Goal: Transaction & Acquisition: Purchase product/service

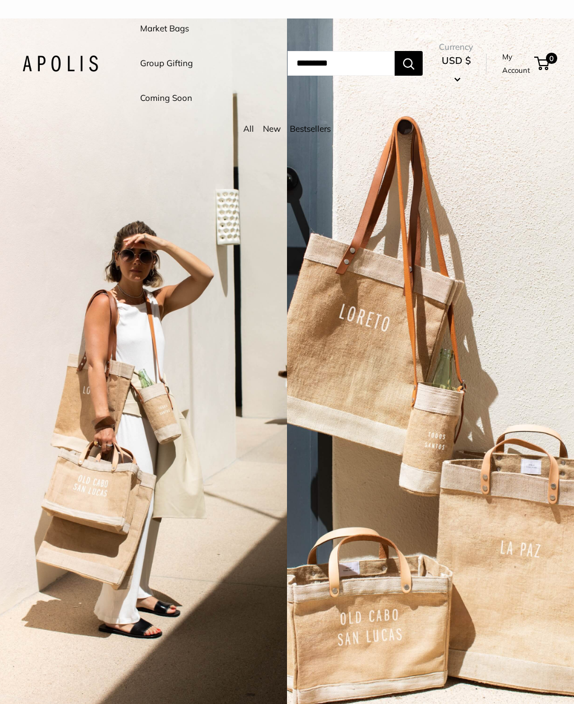
click at [168, 26] on link "Market Bags" at bounding box center [164, 29] width 49 height 16
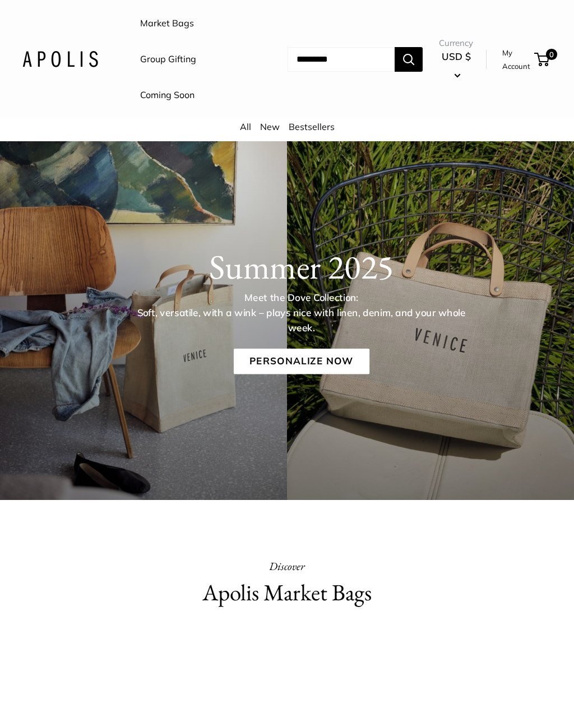
click at [175, 24] on link "Market Bags" at bounding box center [167, 23] width 54 height 17
click at [339, 366] on link "Personalize Now" at bounding box center [301, 362] width 136 height 26
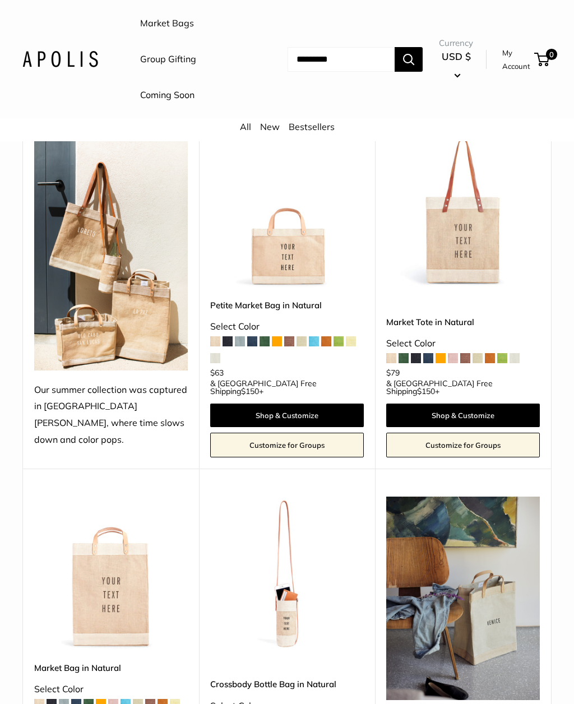
scroll to position [194, 0]
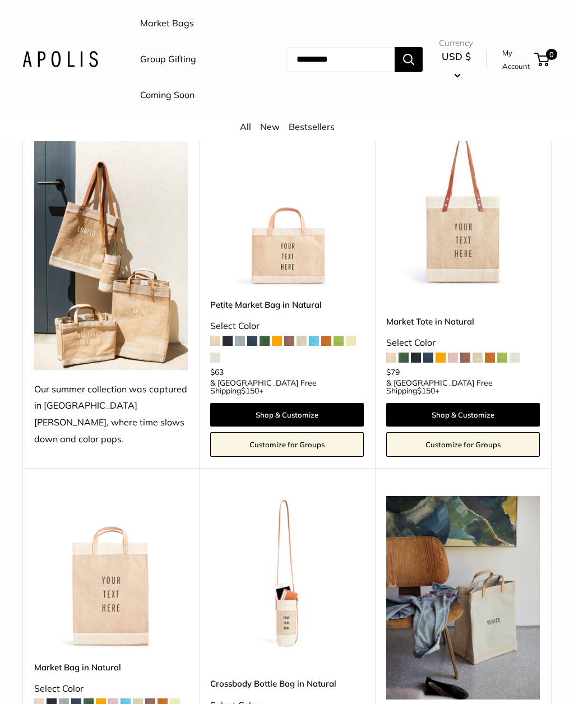
click at [120, 575] on img at bounding box center [111, 573] width 154 height 154
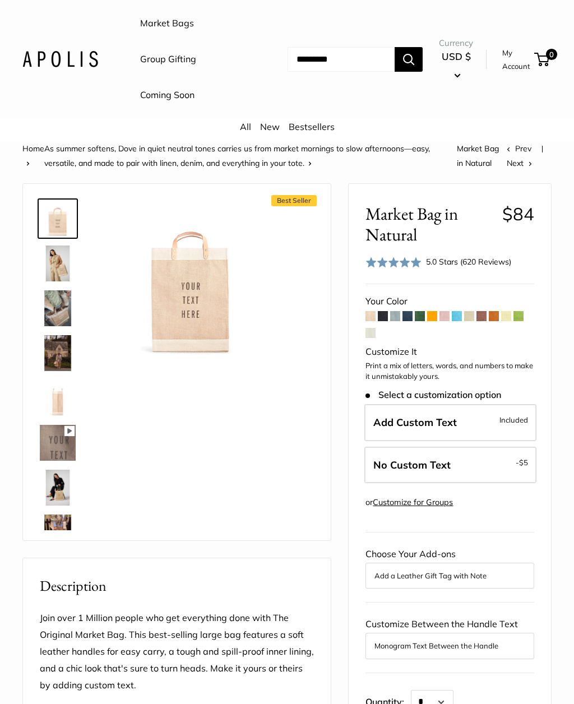
click at [64, 268] on img at bounding box center [58, 263] width 36 height 36
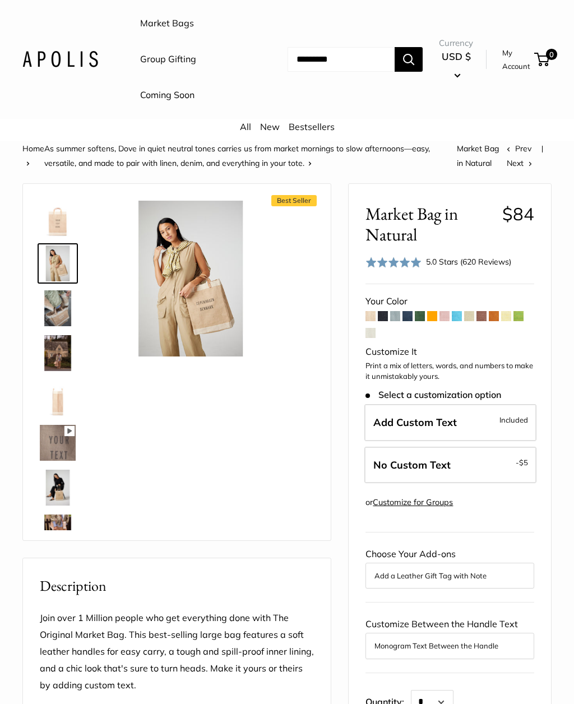
click at [64, 352] on img at bounding box center [58, 353] width 36 height 36
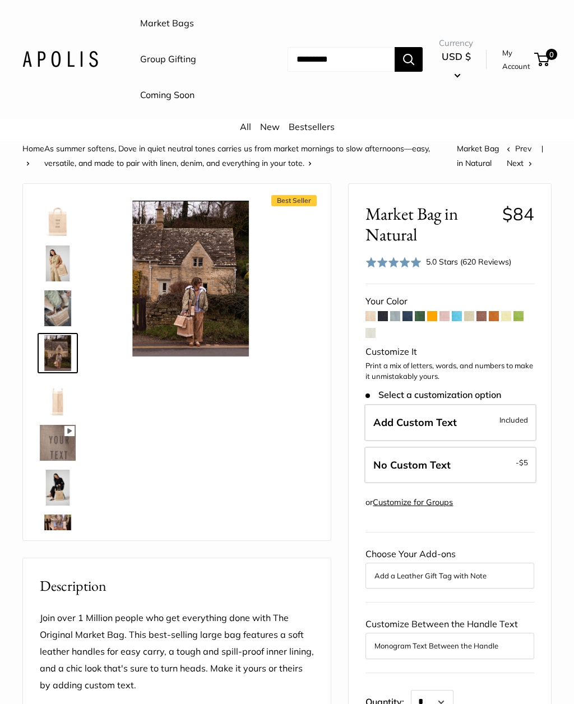
click at [66, 309] on img at bounding box center [58, 308] width 36 height 36
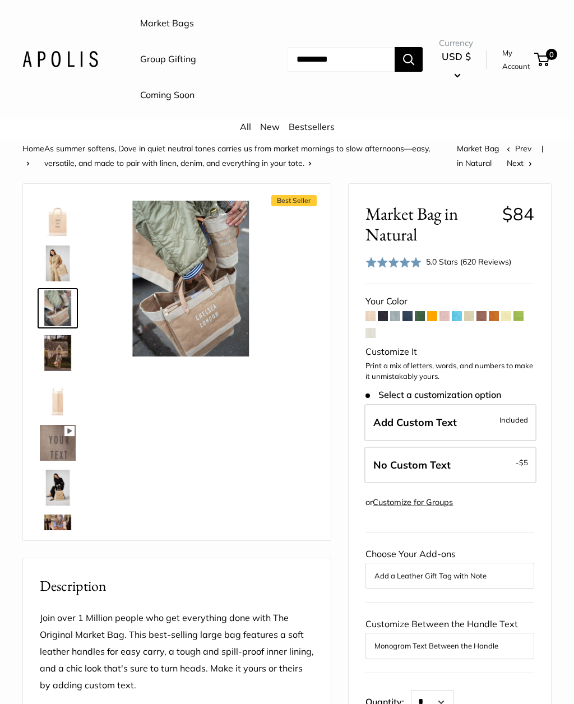
click at [66, 437] on img at bounding box center [58, 443] width 36 height 36
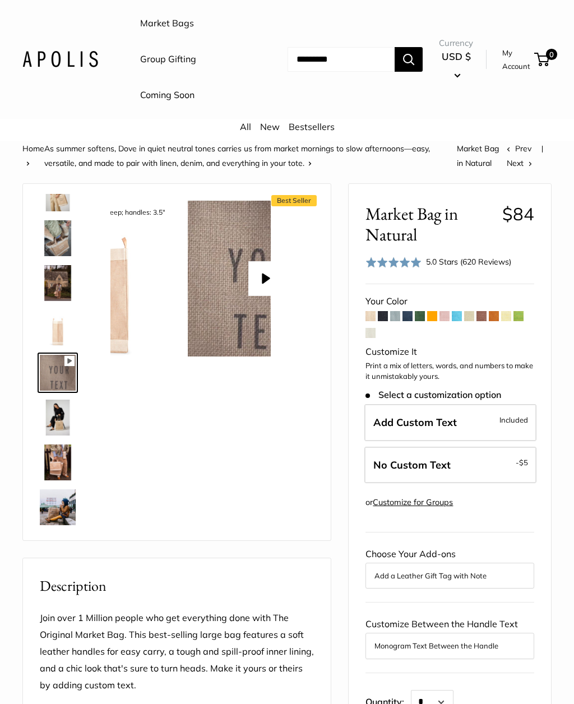
scroll to position [80, 0]
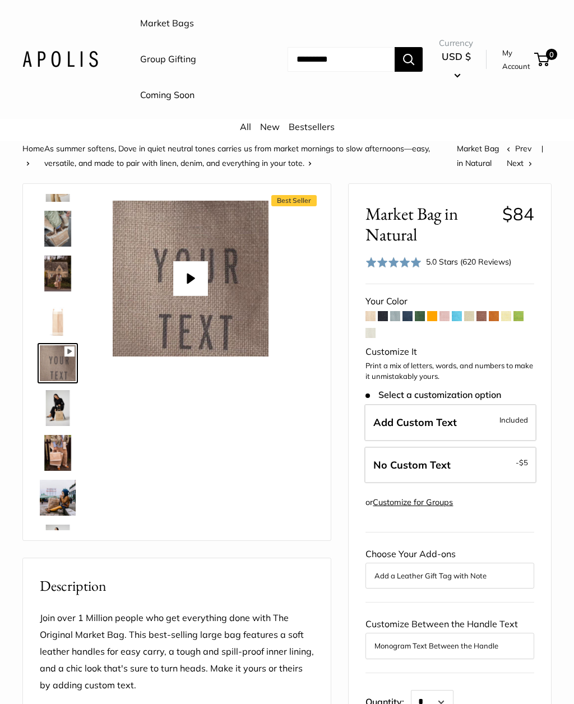
click at [435, 423] on span "Add Custom Text" at bounding box center [414, 422] width 83 height 13
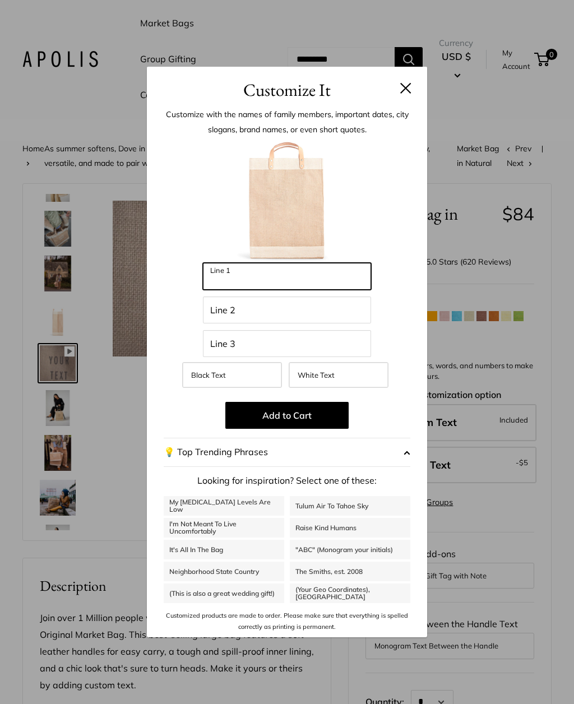
click at [259, 278] on input "Line 1" at bounding box center [287, 276] width 168 height 27
type input "*"
type input "**********"
click at [307, 416] on button "Add to Cart" at bounding box center [286, 415] width 123 height 27
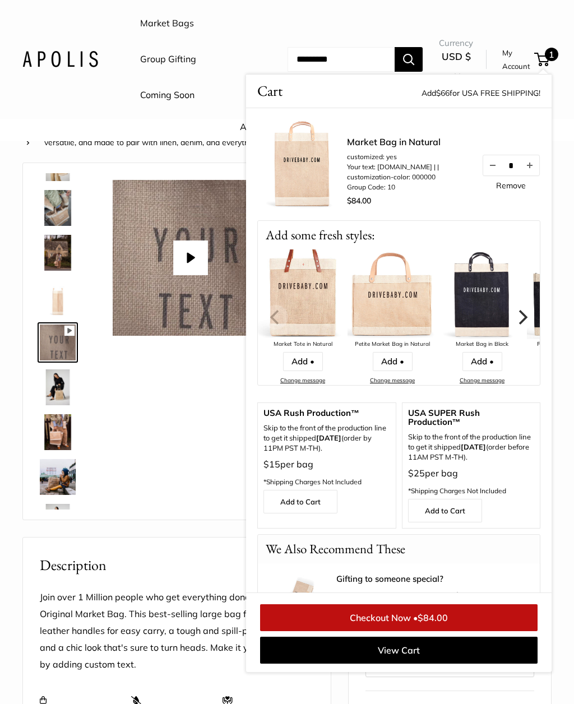
scroll to position [0, 0]
